Goal: Navigation & Orientation: Find specific page/section

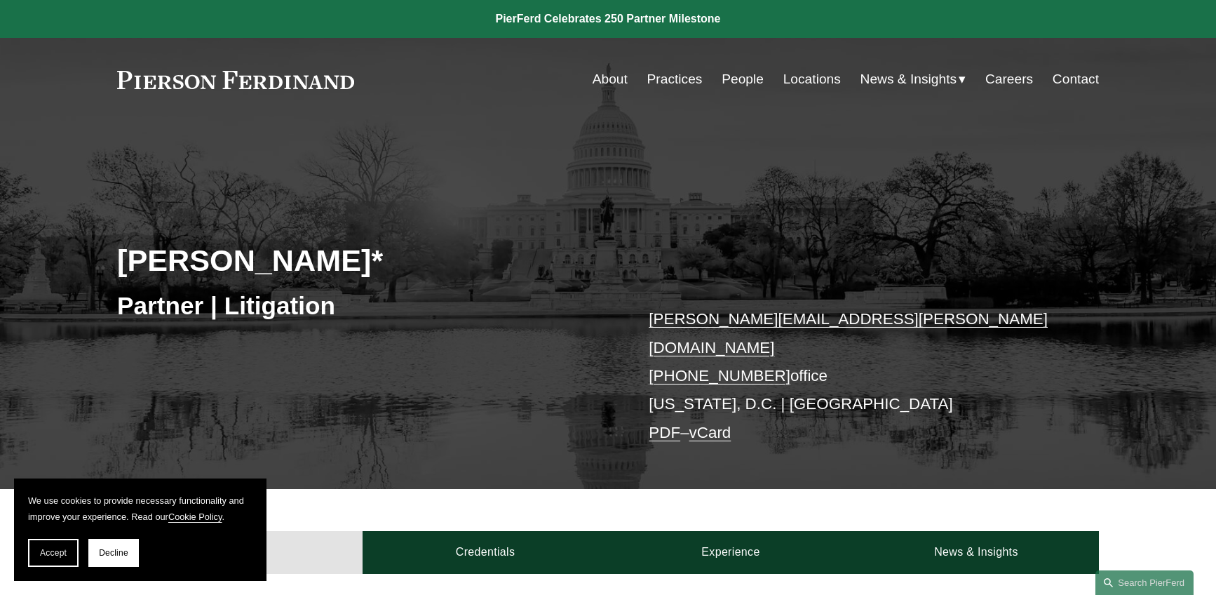
click at [602, 83] on link "About" at bounding box center [610, 79] width 35 height 27
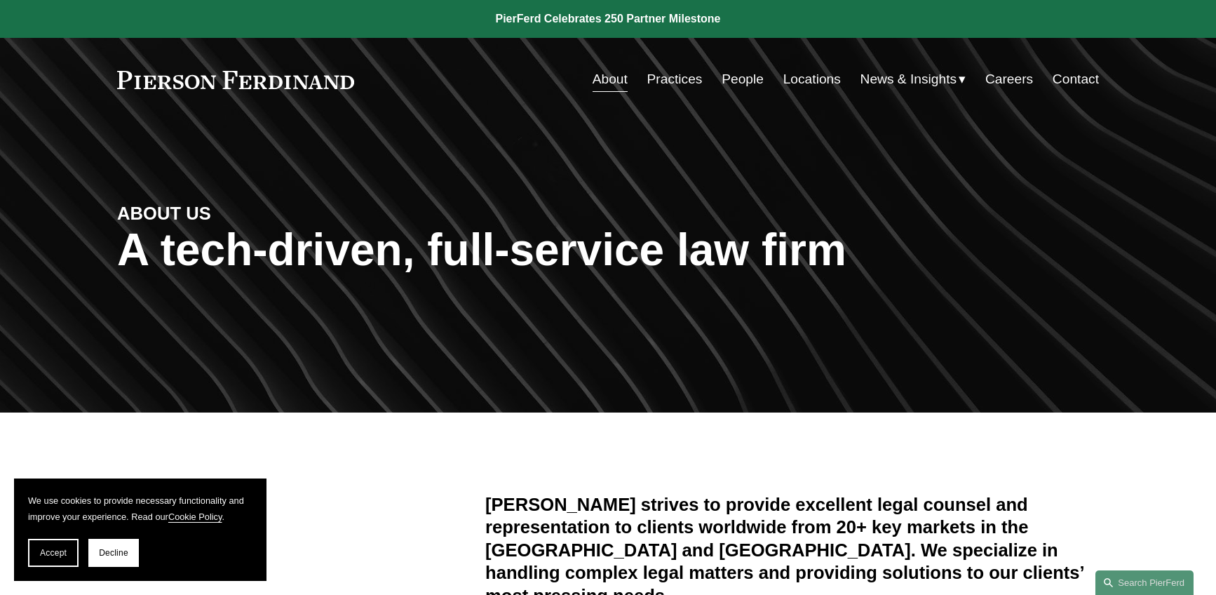
click at [737, 77] on link "People" at bounding box center [743, 79] width 42 height 27
